Goal: Task Accomplishment & Management: Complete application form

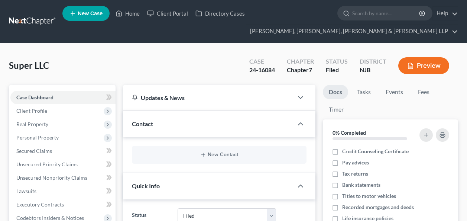
select select "6"
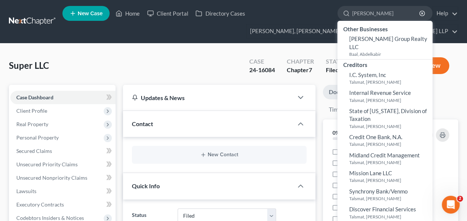
type input "[PERSON_NAME]"
click at [361, 14] on input "[PERSON_NAME]" at bounding box center [386, 13] width 68 height 14
click at [378, 13] on input "[PERSON_NAME]" at bounding box center [386, 13] width 68 height 14
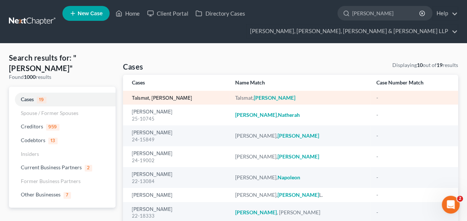
click at [157, 97] on link "Talsmat, [PERSON_NAME]" at bounding box center [162, 98] width 60 height 5
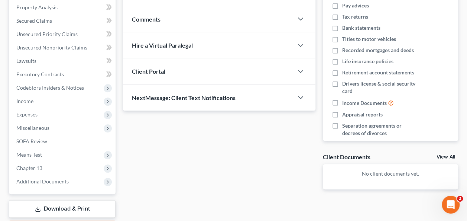
scroll to position [157, 0]
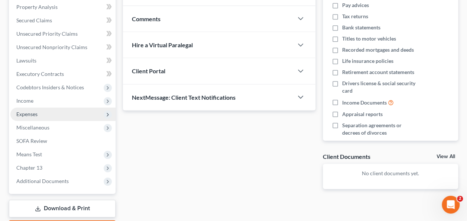
click at [52, 112] on span "Expenses" at bounding box center [62, 113] width 105 height 13
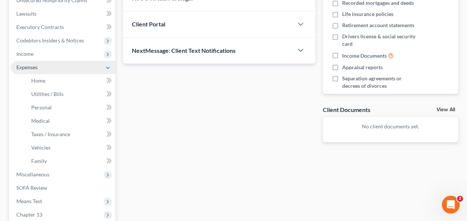
scroll to position [211, 0]
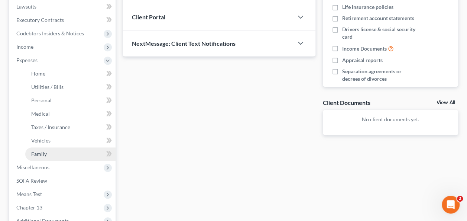
click at [58, 154] on link "Family" at bounding box center [70, 153] width 90 height 13
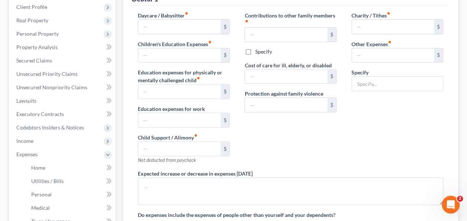
type input "0.00"
type input "1,000.00"
type input "0.00"
type input "411.00"
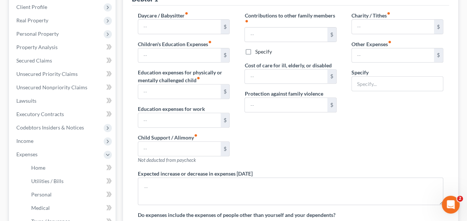
type input "0.00"
type input "200.00"
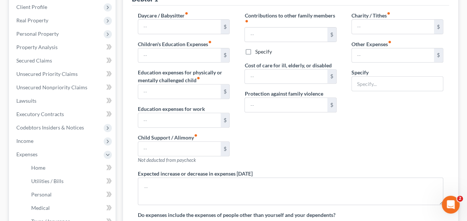
type input "Gym Membership"
radio input "true"
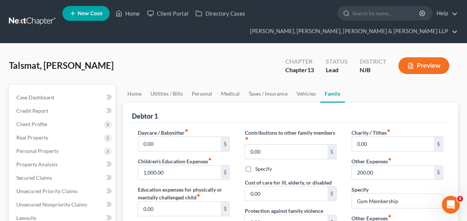
click at [197, 74] on div "Talsmat, [PERSON_NAME] Upgraded Chapter Chapter 13 Status [GEOGRAPHIC_DATA] [GE…" at bounding box center [233, 68] width 449 height 32
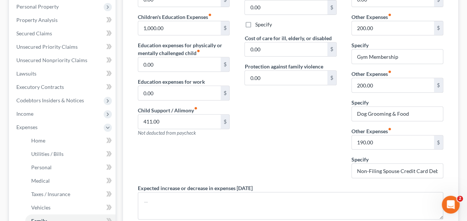
scroll to position [145, 0]
click at [408, 112] on input "Dog Grooming & Food" at bounding box center [397, 113] width 91 height 14
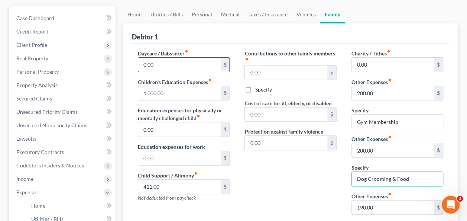
scroll to position [90, 0]
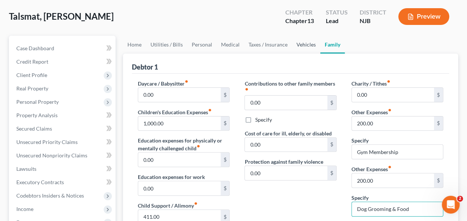
click at [304, 50] on link "Vehicles" at bounding box center [306, 45] width 28 height 18
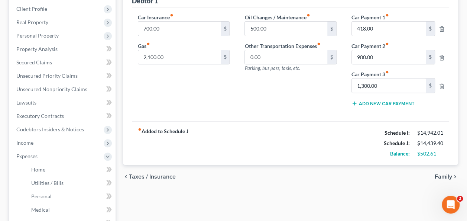
scroll to position [114, 0]
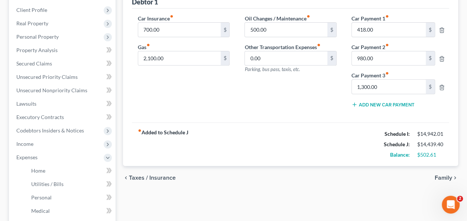
click at [384, 172] on div "chevron_left Taxes / Insurance Family chevron_right" at bounding box center [290, 178] width 335 height 24
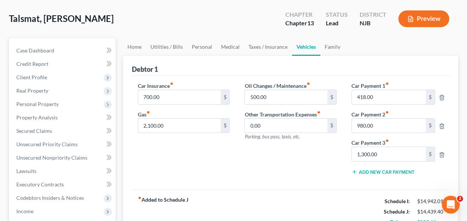
scroll to position [47, 0]
click at [266, 39] on link "Taxes / Insurance" at bounding box center [268, 47] width 48 height 18
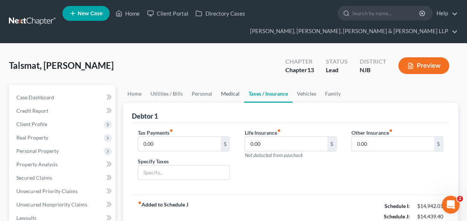
click at [224, 85] on link "Medical" at bounding box center [231, 94] width 28 height 18
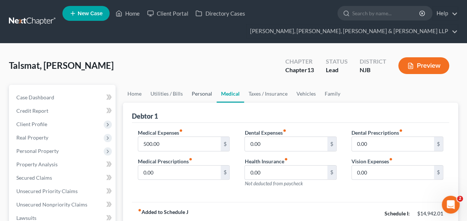
click at [201, 99] on link "Personal" at bounding box center [201, 94] width 29 height 18
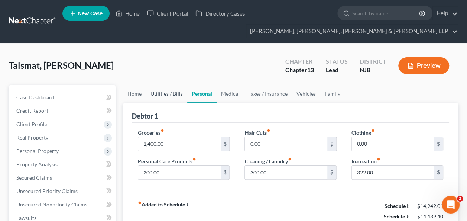
click at [168, 101] on link "Utilities / Bills" at bounding box center [166, 94] width 41 height 18
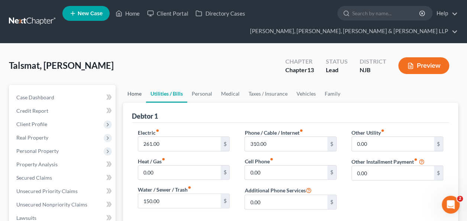
click at [132, 96] on link "Home" at bounding box center [134, 94] width 23 height 18
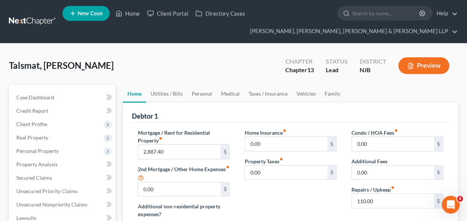
click at [196, 170] on label "2nd Mortgage / Other Home Expenses fiber_manual_record" at bounding box center [184, 173] width 92 height 17
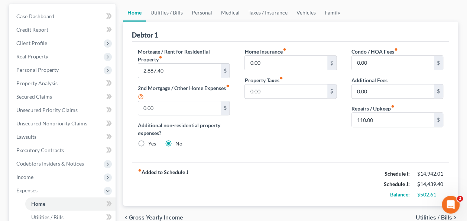
scroll to position [81, 0]
click at [175, 20] on link "Utilities / Bills" at bounding box center [166, 13] width 41 height 18
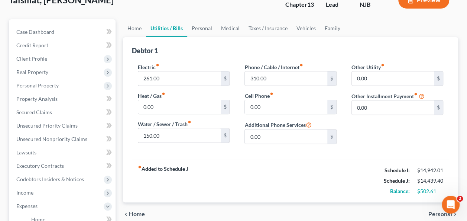
scroll to position [65, 0]
click at [373, 137] on div "Other Utility fiber_manual_record 0.00 $ Other Installment Payment fiber_manual…" at bounding box center [397, 106] width 107 height 87
click at [377, 146] on div "Other Utility fiber_manual_record 0.00 $ Other Installment Payment fiber_manual…" at bounding box center [397, 106] width 107 height 87
click at [205, 31] on link "Personal" at bounding box center [201, 28] width 29 height 18
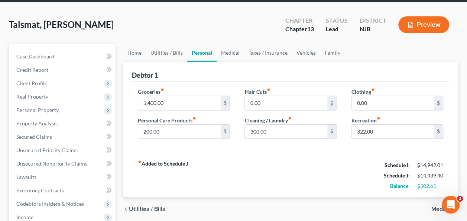
scroll to position [37, 0]
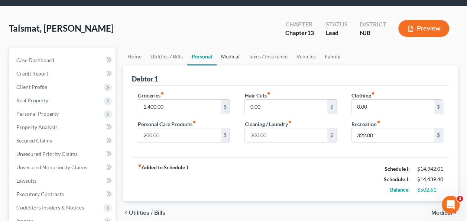
click at [231, 54] on link "Medical" at bounding box center [231, 57] width 28 height 18
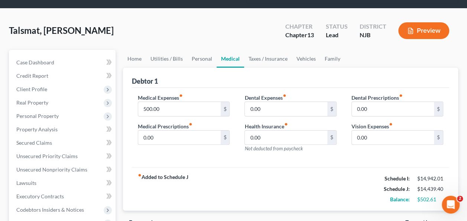
scroll to position [35, 0]
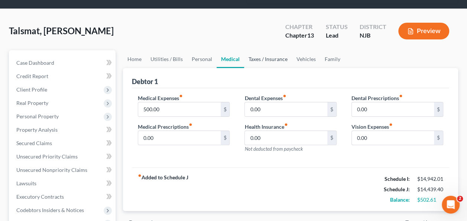
click at [262, 62] on link "Taxes / Insurance" at bounding box center [268, 59] width 48 height 18
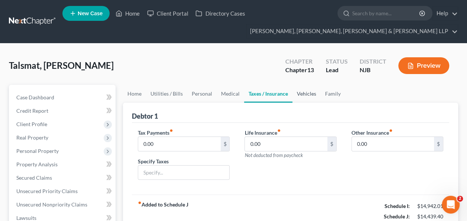
click at [313, 89] on link "Vehicles" at bounding box center [307, 94] width 28 height 18
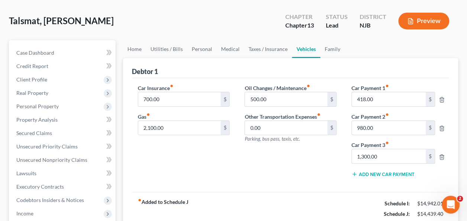
scroll to position [45, 0]
click at [335, 48] on link "Family" at bounding box center [332, 49] width 25 height 18
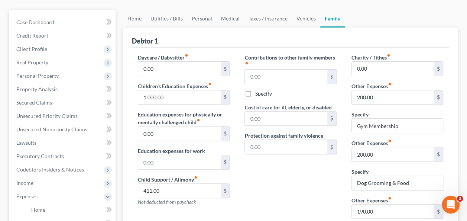
scroll to position [76, 0]
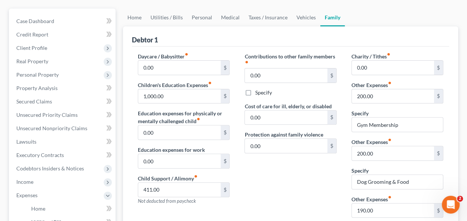
click at [429, 37] on div "Debtor 1" at bounding box center [290, 36] width 317 height 20
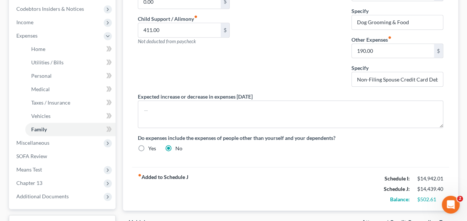
scroll to position [239, 0]
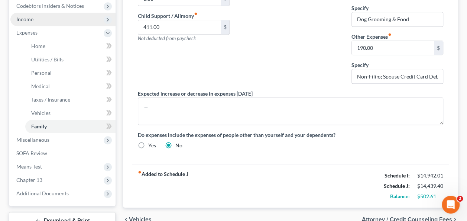
click at [47, 21] on span "Income" at bounding box center [62, 19] width 105 height 13
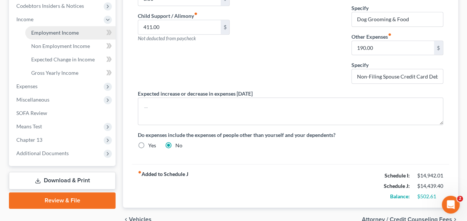
click at [49, 30] on span "Employment Income" at bounding box center [55, 32] width 48 height 6
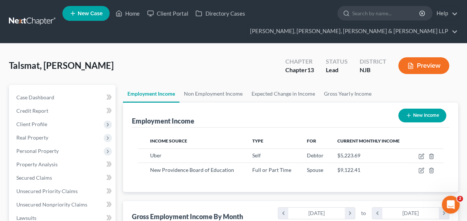
scroll to position [132, 187]
click at [216, 88] on link "Non Employment Income" at bounding box center [214, 94] width 68 height 18
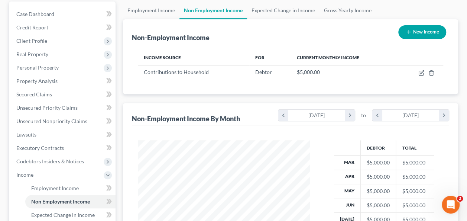
scroll to position [132, 187]
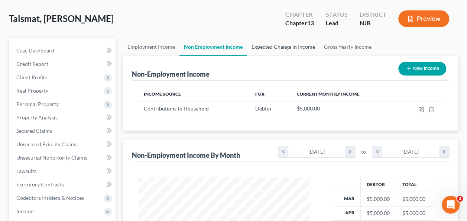
click at [291, 41] on link "Expected Change in Income" at bounding box center [283, 47] width 72 height 18
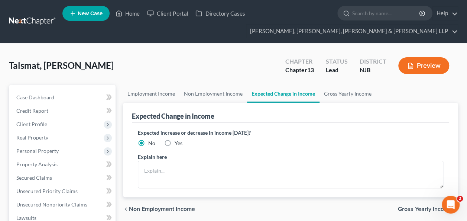
click at [424, 109] on div "Expected Change in Income" at bounding box center [290, 113] width 317 height 20
click at [402, 129] on label "Expected increase or decrease in income [DATE]?" at bounding box center [291, 133] width 306 height 8
click at [153, 91] on link "Employment Income" at bounding box center [151, 94] width 57 height 18
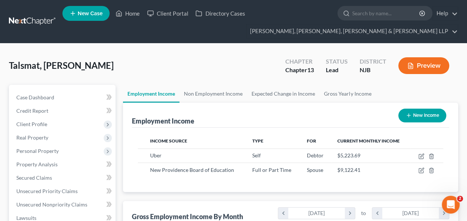
scroll to position [132, 187]
click at [373, 110] on div "Employment Income New Income" at bounding box center [290, 115] width 317 height 25
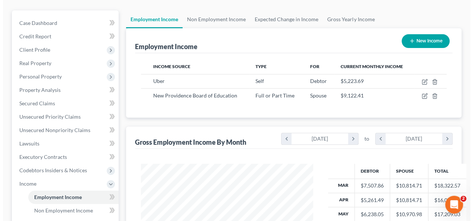
scroll to position [75, 0]
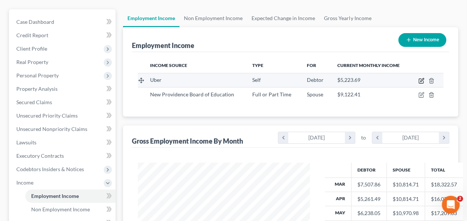
click at [423, 81] on icon "button" at bounding box center [422, 81] width 6 height 6
select select "1"
select select "0"
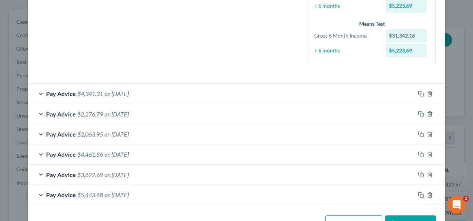
scroll to position [204, 0]
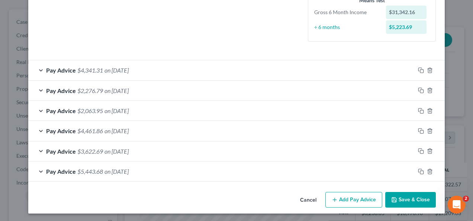
click at [336, 69] on div "Pay Advice $4,341.31 on [DATE]" at bounding box center [221, 70] width 387 height 20
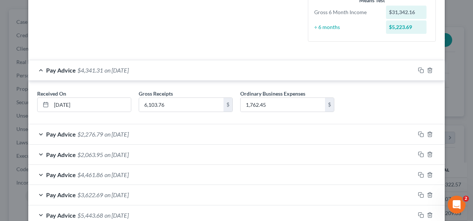
click at [332, 72] on div "Pay Advice $4,341.31 on [DATE]" at bounding box center [221, 70] width 387 height 20
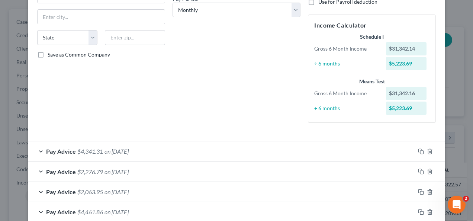
scroll to position [125, 0]
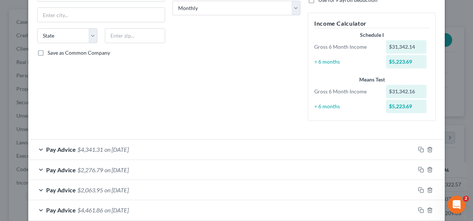
click at [274, 150] on div "Pay Advice $4,341.31 on [DATE]" at bounding box center [221, 149] width 387 height 20
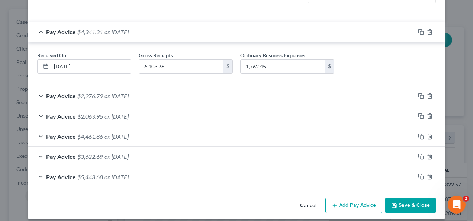
scroll to position [243, 0]
click at [297, 94] on div "Pay Advice $2,276.79 on [DATE]" at bounding box center [221, 96] width 387 height 20
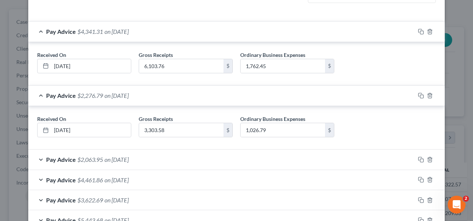
click at [292, 96] on div "Pay Advice $2,276.79 on [DATE]" at bounding box center [221, 96] width 387 height 20
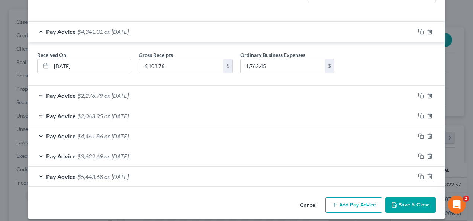
click at [277, 112] on div "Pay Advice $2,063.95 on [DATE]" at bounding box center [221, 116] width 387 height 20
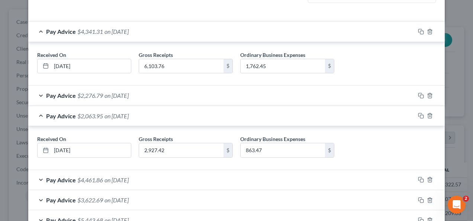
click at [280, 114] on div "Pay Advice $2,063.95 on [DATE]" at bounding box center [221, 116] width 387 height 20
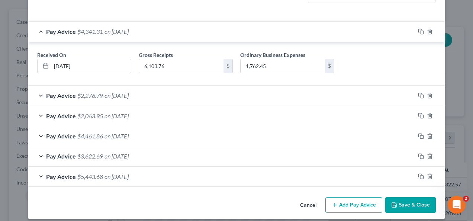
click at [268, 132] on div "Pay Advice $4,461.86 on [DATE]" at bounding box center [221, 136] width 387 height 20
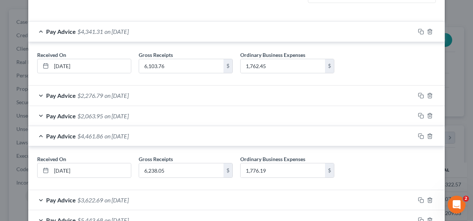
click at [264, 135] on div "Pay Advice $4,461.86 on [DATE]" at bounding box center [221, 136] width 387 height 20
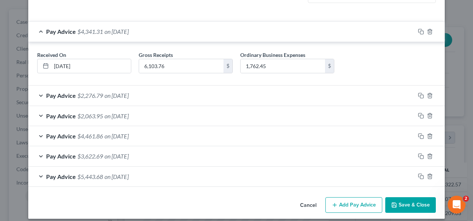
click at [244, 156] on div "Pay Advice $3,622.69 on [DATE]" at bounding box center [221, 156] width 387 height 20
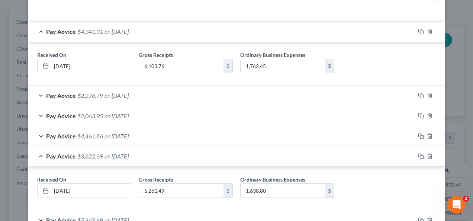
click at [242, 156] on div "Pay Advice $3,622.69 on [DATE]" at bounding box center [221, 156] width 387 height 20
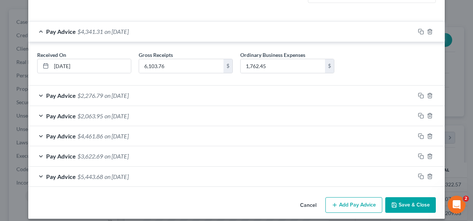
click at [234, 176] on div "Pay Advice $5,443.68 on [DATE]" at bounding box center [221, 177] width 387 height 20
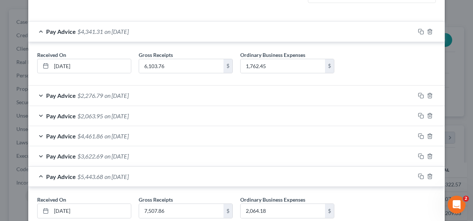
click at [232, 177] on div "Pay Advice $5,443.68 on [DATE]" at bounding box center [221, 177] width 387 height 20
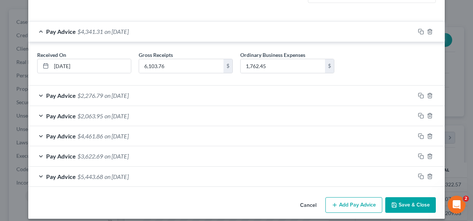
click at [364, 30] on div "Pay Advice $4,341.31 on [DATE]" at bounding box center [221, 32] width 387 height 20
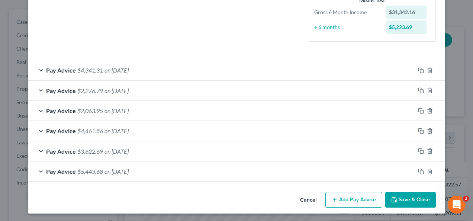
click at [319, 65] on div "Pay Advice $4,341.31 on [DATE]" at bounding box center [221, 70] width 387 height 20
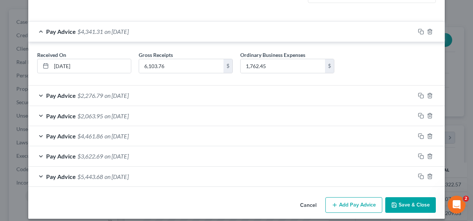
click at [357, 36] on div "Pay Advice $4,341.31 on [DATE]" at bounding box center [221, 32] width 387 height 20
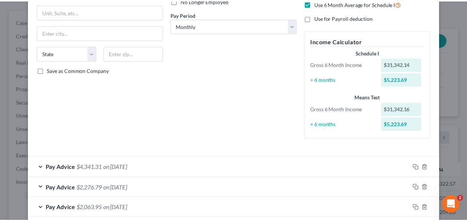
scroll to position [0, 0]
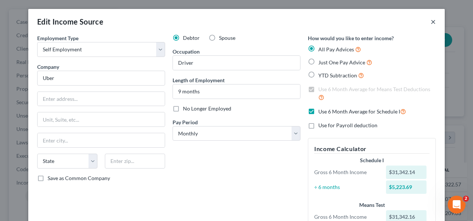
click at [431, 17] on button "×" at bounding box center [433, 21] width 5 height 9
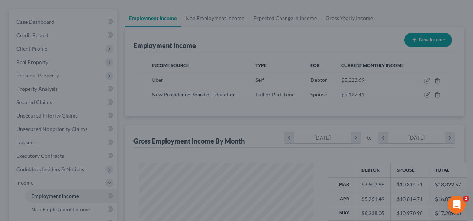
scroll to position [371634, 371579]
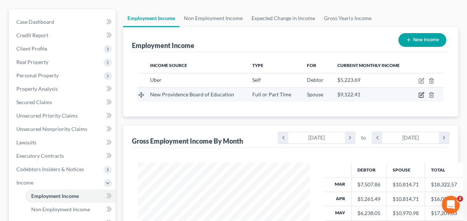
click at [421, 93] on icon "button" at bounding box center [422, 95] width 6 height 6
select select "0"
select select "33"
select select "0"
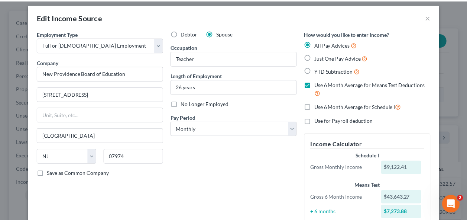
scroll to position [5, 0]
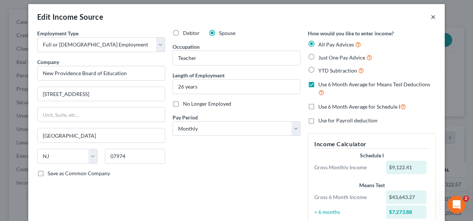
click at [431, 19] on button "×" at bounding box center [433, 16] width 5 height 9
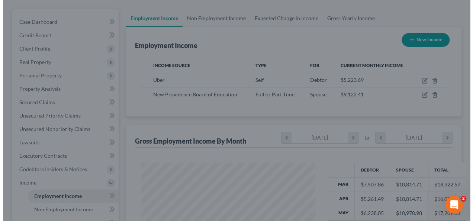
scroll to position [371634, 371579]
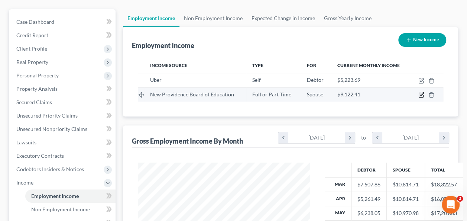
click at [423, 95] on icon "button" at bounding box center [421, 95] width 4 height 4
select select "0"
select select "33"
select select "0"
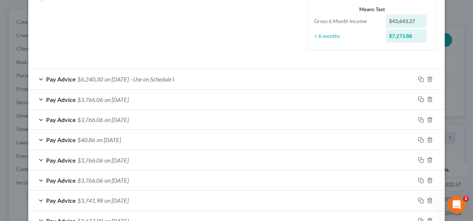
scroll to position [202, 0]
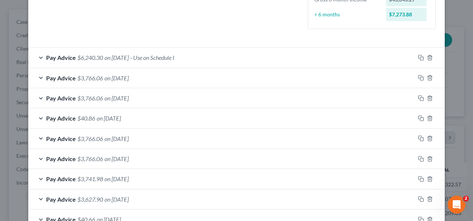
click at [152, 55] on span "- Use on Schedule I" at bounding box center [152, 57] width 44 height 7
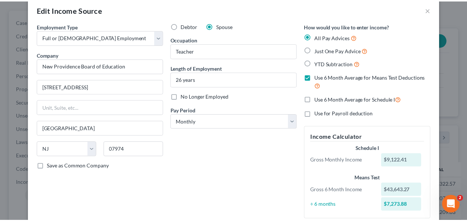
scroll to position [0, 0]
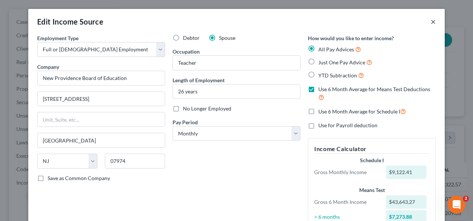
click at [431, 18] on button "×" at bounding box center [433, 21] width 5 height 9
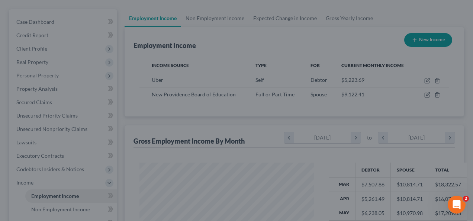
scroll to position [371634, 371579]
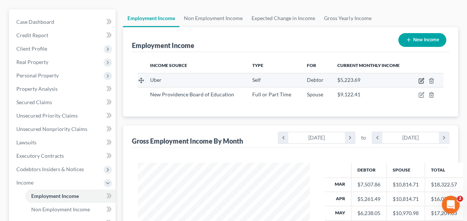
click at [420, 79] on icon "button" at bounding box center [422, 81] width 6 height 6
select select "1"
select select "0"
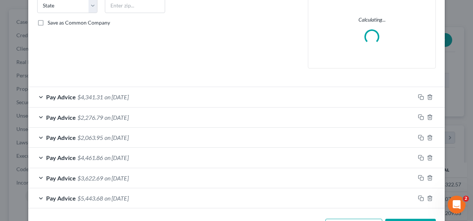
scroll to position [182, 0]
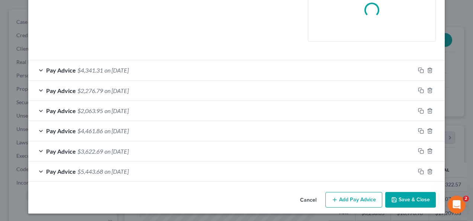
click at [276, 80] on div "Pay Advice $4,341.31 on [DATE]" at bounding box center [221, 70] width 387 height 20
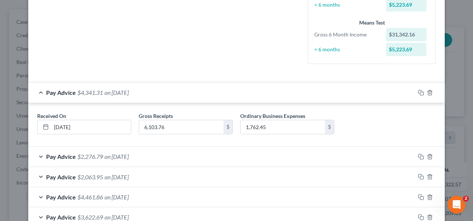
click at [248, 93] on div "Pay Advice $4,341.31 on [DATE]" at bounding box center [221, 93] width 387 height 20
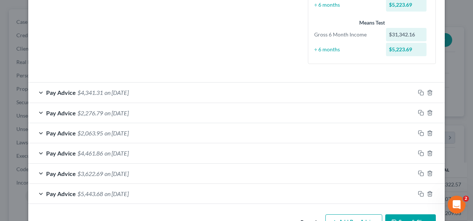
click at [268, 98] on div "Pay Advice $4,341.31 on [DATE]" at bounding box center [221, 93] width 387 height 20
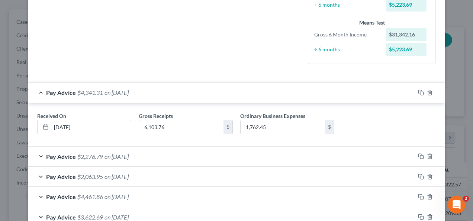
click at [263, 90] on div "Pay Advice $4,341.31 on [DATE]" at bounding box center [221, 93] width 387 height 20
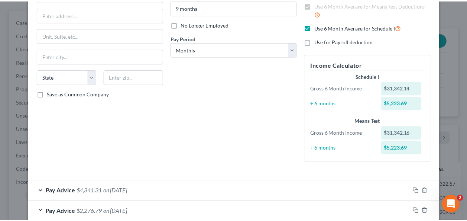
scroll to position [0, 0]
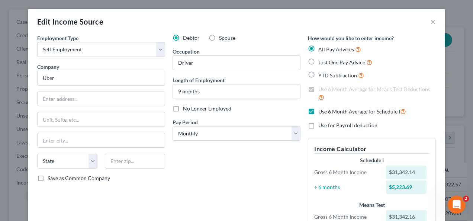
click at [420, 24] on div "Edit Income Source ×" at bounding box center [236, 21] width 416 height 25
click at [431, 24] on button "×" at bounding box center [433, 21] width 5 height 9
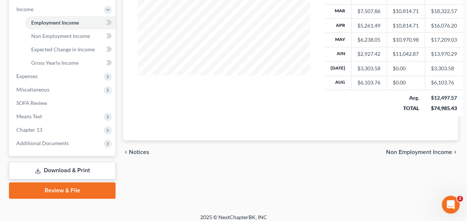
scroll to position [254, 0]
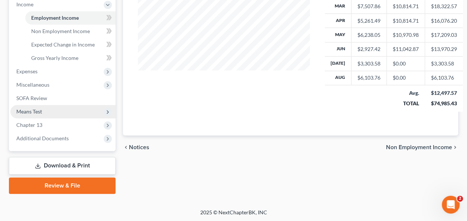
click at [50, 115] on span "Means Test" at bounding box center [62, 111] width 105 height 13
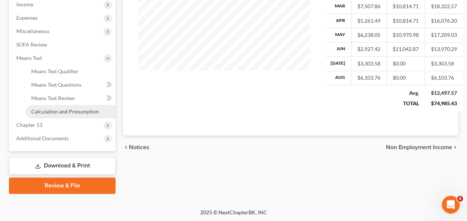
click at [75, 117] on link "Calculation and Presumption" at bounding box center [70, 111] width 90 height 13
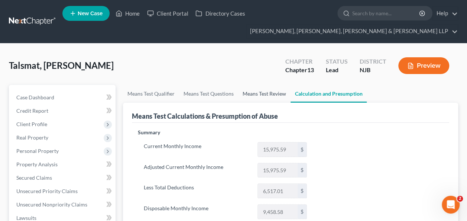
click at [256, 94] on link "Means Test Review" at bounding box center [264, 94] width 52 height 18
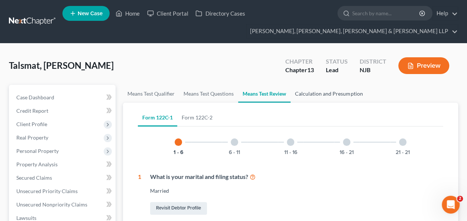
click at [320, 94] on link "Calculation and Presumption" at bounding box center [329, 94] width 77 height 18
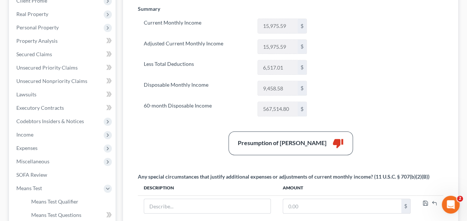
scroll to position [123, 0]
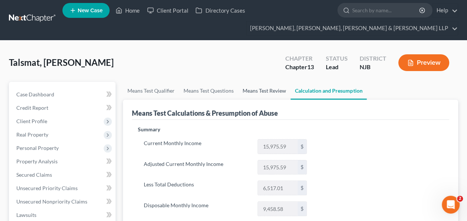
click at [270, 90] on link "Means Test Review" at bounding box center [264, 91] width 52 height 18
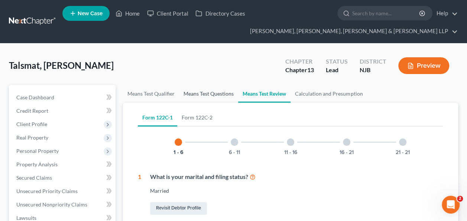
click at [210, 97] on link "Means Test Questions" at bounding box center [208, 94] width 59 height 18
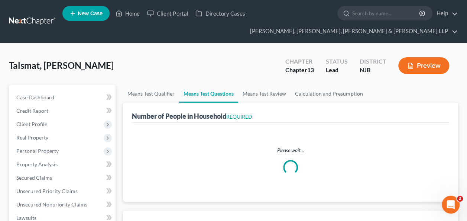
select select "0"
select select "60"
select select "1"
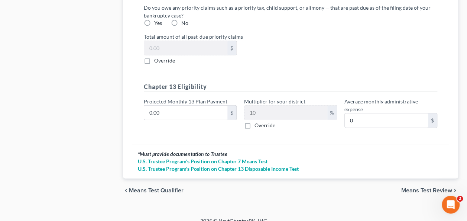
scroll to position [918, 0]
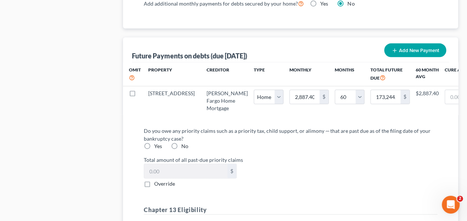
click at [359, 175] on div "Total amount of all past-due priority claims $ Override" at bounding box center [290, 172] width 301 height 32
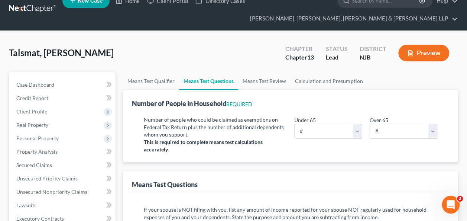
scroll to position [0, 0]
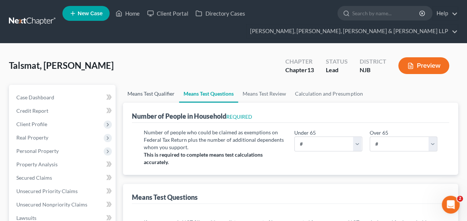
click at [158, 91] on link "Means Test Qualifier" at bounding box center [151, 94] width 56 height 18
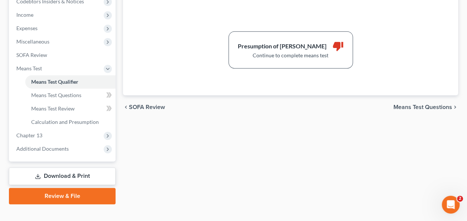
scroll to position [244, 0]
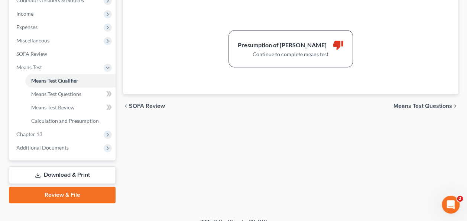
click at [394, 144] on div "Means Test Qualifier Means Test Questions Means Test Review Calculation and Pre…" at bounding box center [290, 22] width 343 height 362
click at [420, 103] on span "Means Test Questions" at bounding box center [423, 106] width 59 height 6
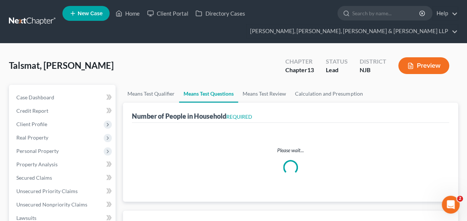
select select "0"
select select "60"
select select "1"
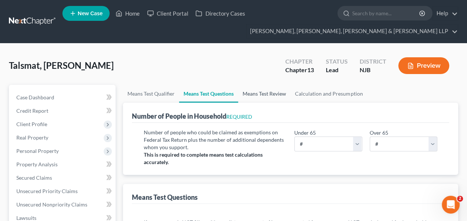
click at [260, 94] on link "Means Test Review" at bounding box center [264, 94] width 52 height 18
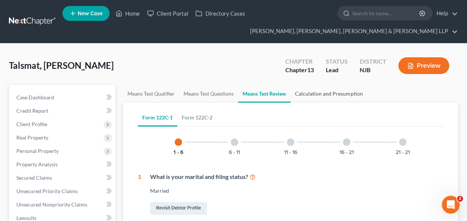
click at [350, 94] on link "Calculation and Presumption" at bounding box center [329, 94] width 77 height 18
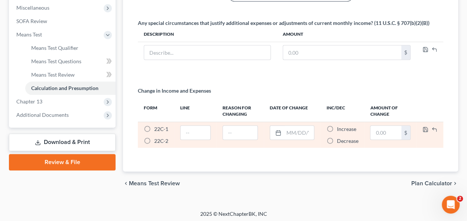
click at [347, 122] on td "Increase * Decrease *" at bounding box center [342, 135] width 44 height 26
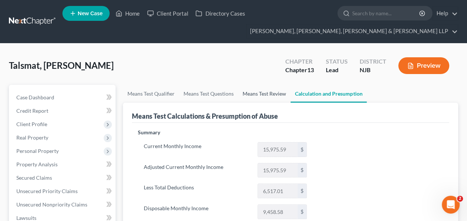
click at [283, 91] on link "Means Test Review" at bounding box center [264, 94] width 52 height 18
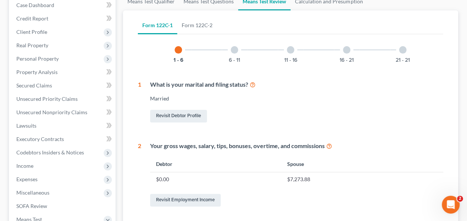
scroll to position [108, 0]
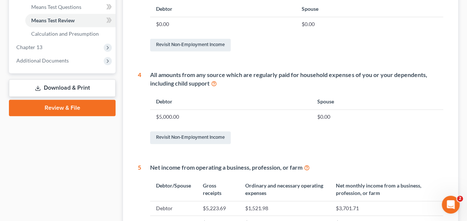
click at [83, 91] on link "Download & Print" at bounding box center [62, 87] width 107 height 17
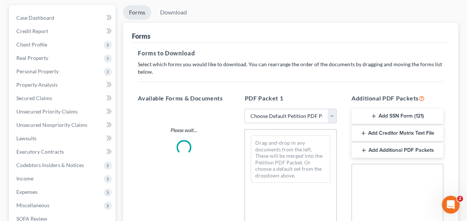
scroll to position [80, 0]
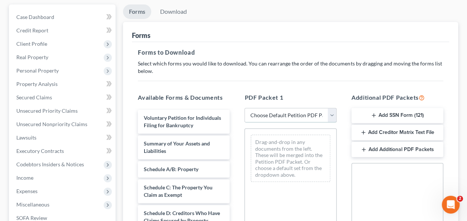
click at [336, 115] on select "Choose Default Petition PDF Packet Complete Bankruptcy Petition (all forms and …" at bounding box center [291, 115] width 92 height 15
select select "0"
click at [245, 108] on select "Choose Default Petition PDF Packet Complete Bankruptcy Petition (all forms and …" at bounding box center [291, 115] width 92 height 15
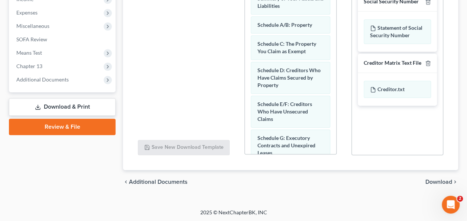
click at [433, 179] on span "Download" at bounding box center [439, 182] width 27 height 6
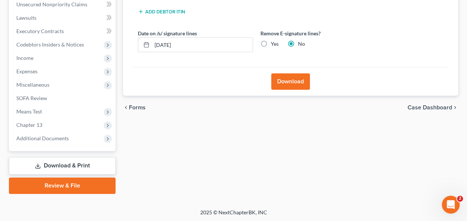
click at [286, 84] on button "Download" at bounding box center [290, 81] width 39 height 16
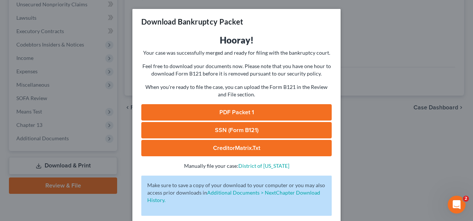
click at [219, 109] on link "PDF Packet 1" at bounding box center [236, 112] width 190 height 16
click at [374, 45] on div "Download Bankruptcy Packet Hooray! Your case was successfully merged and ready …" at bounding box center [236, 110] width 473 height 221
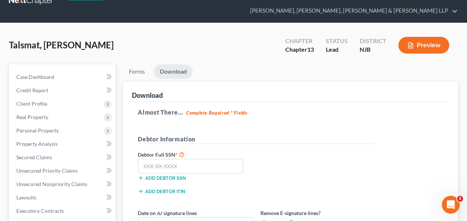
scroll to position [0, 0]
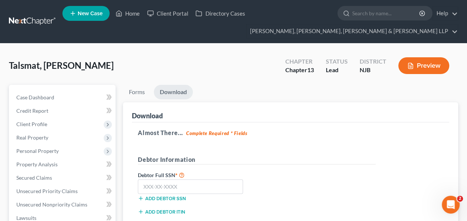
click at [266, 72] on div "Talsmat, [PERSON_NAME] Upgraded Chapter Chapter 13 Status [GEOGRAPHIC_DATA] [GE…" at bounding box center [233, 68] width 449 height 32
